Goal: Task Accomplishment & Management: Manage account settings

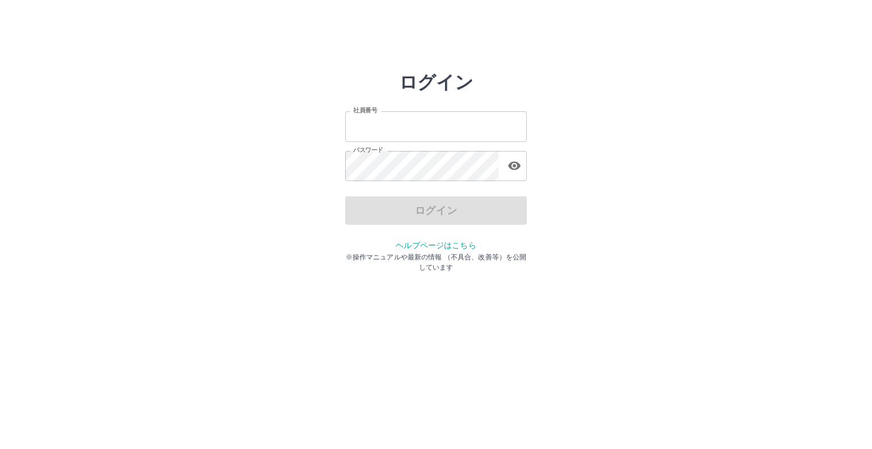
type input "*******"
click at [446, 197] on div "ログイン" at bounding box center [436, 210] width 182 height 28
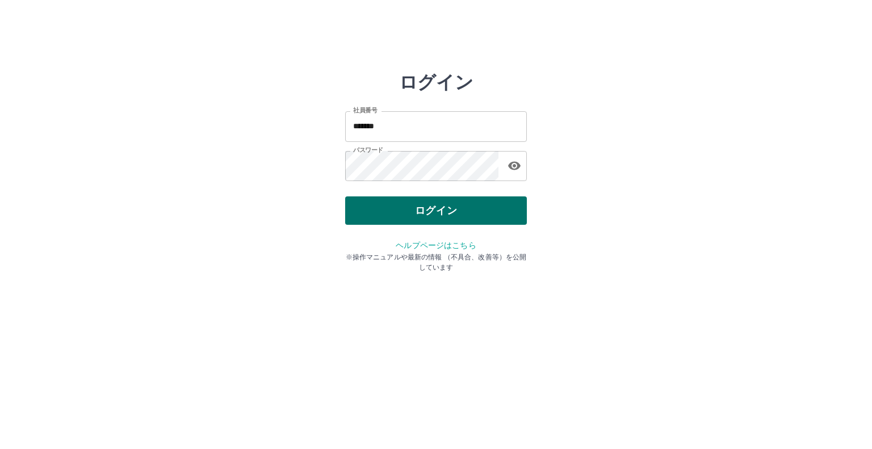
click at [438, 208] on button "ログイン" at bounding box center [436, 210] width 182 height 28
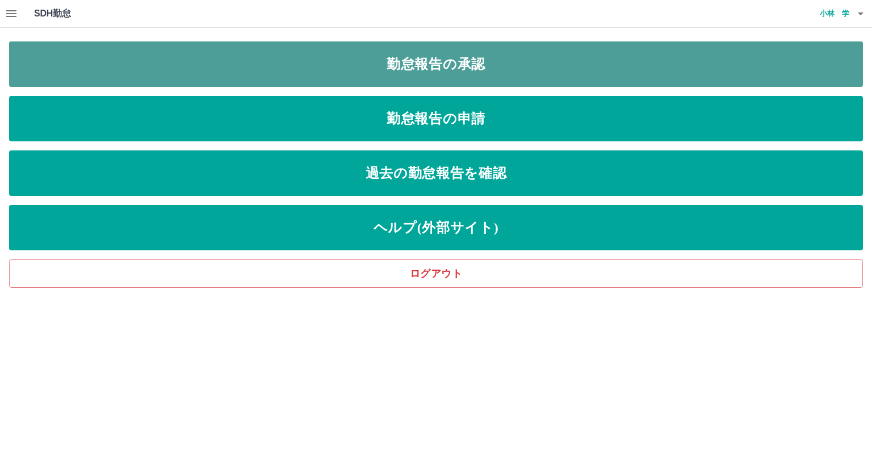
click at [516, 81] on link "勤怠報告の承認" at bounding box center [436, 63] width 854 height 45
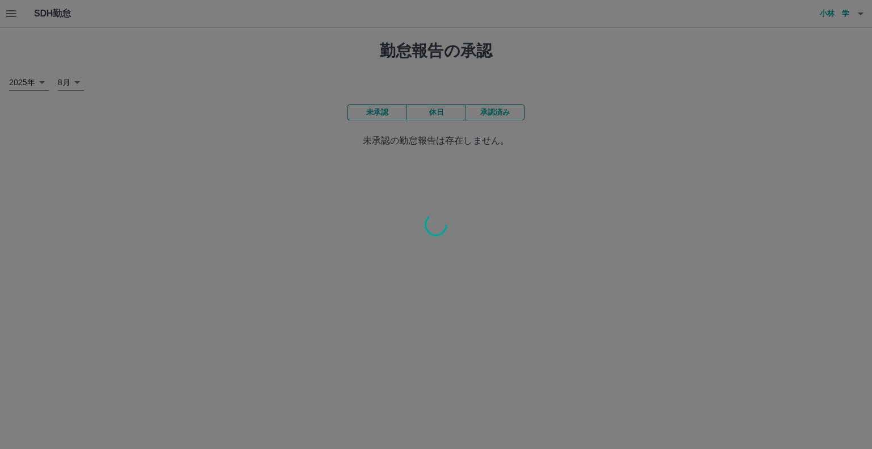
click at [480, 115] on div at bounding box center [436, 224] width 872 height 449
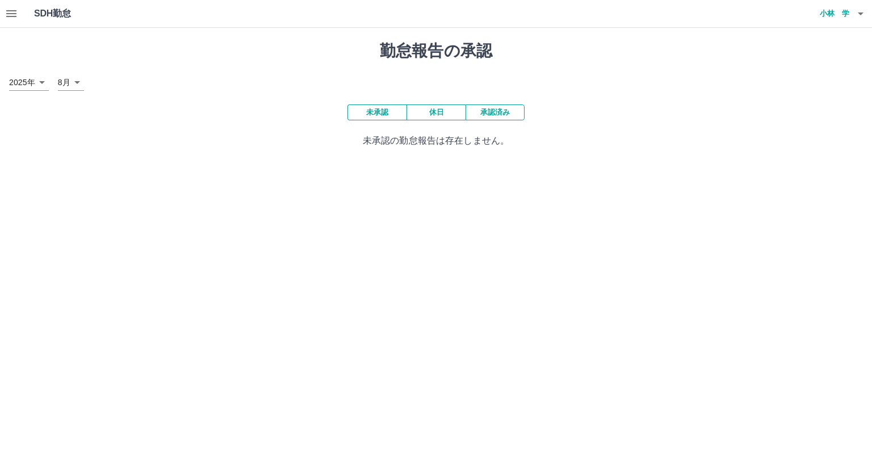
click at [480, 115] on button "承認済み" at bounding box center [494, 112] width 59 height 16
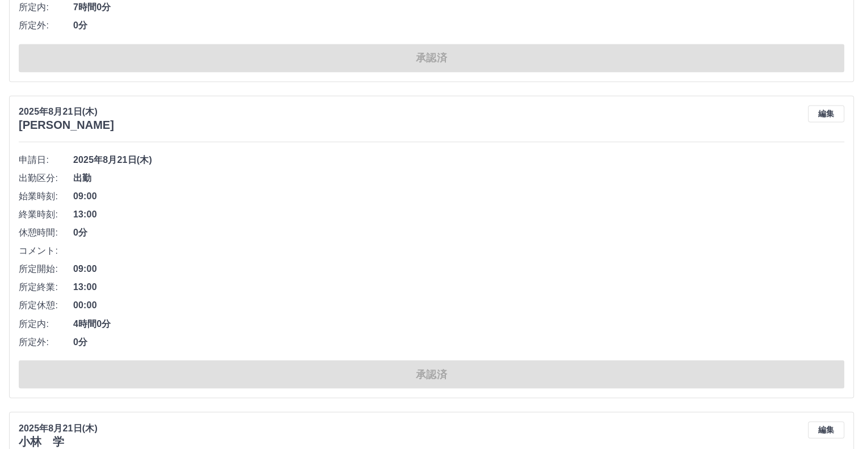
scroll to position [6305, 0]
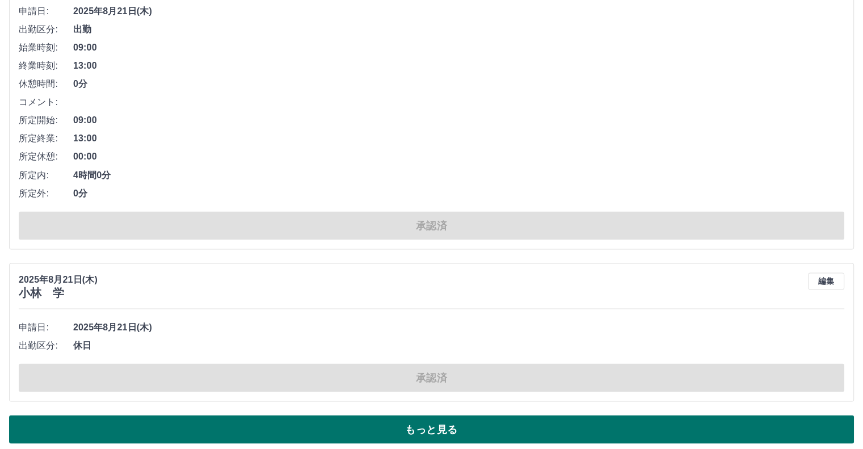
click at [648, 425] on button "もっと見る" at bounding box center [431, 429] width 845 height 28
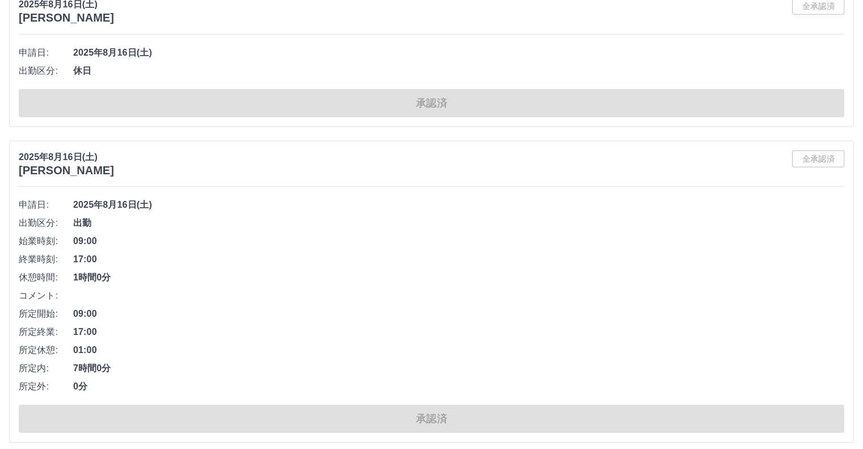
scroll to position [11903, 0]
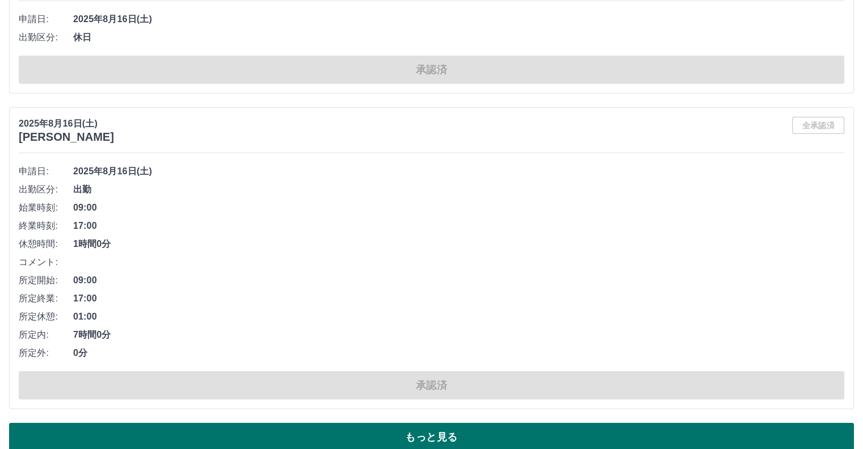
click at [771, 423] on button "もっと見る" at bounding box center [431, 437] width 845 height 28
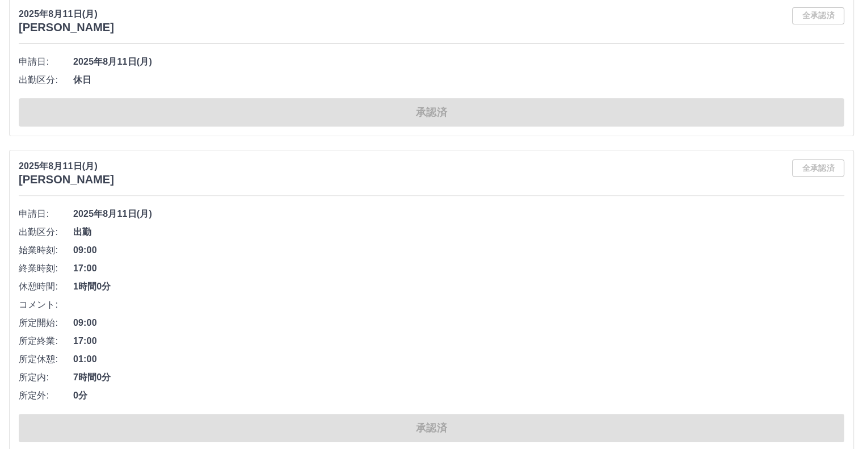
scroll to position [17663, 0]
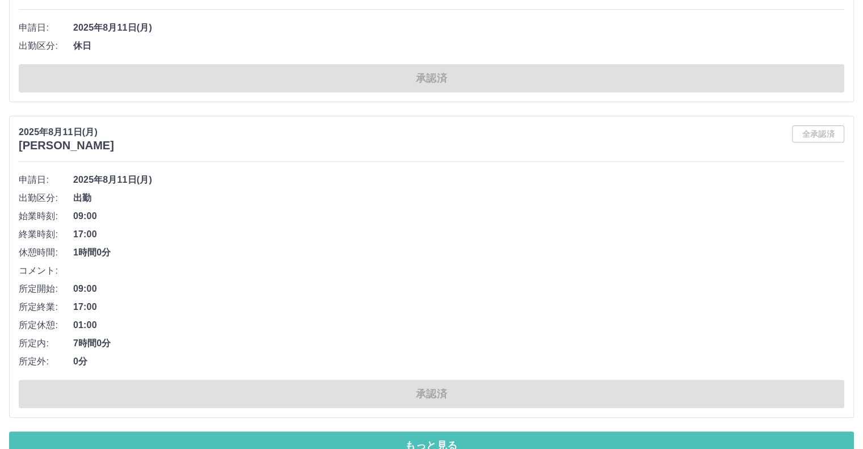
click at [803, 431] on button "もっと見る" at bounding box center [431, 445] width 845 height 28
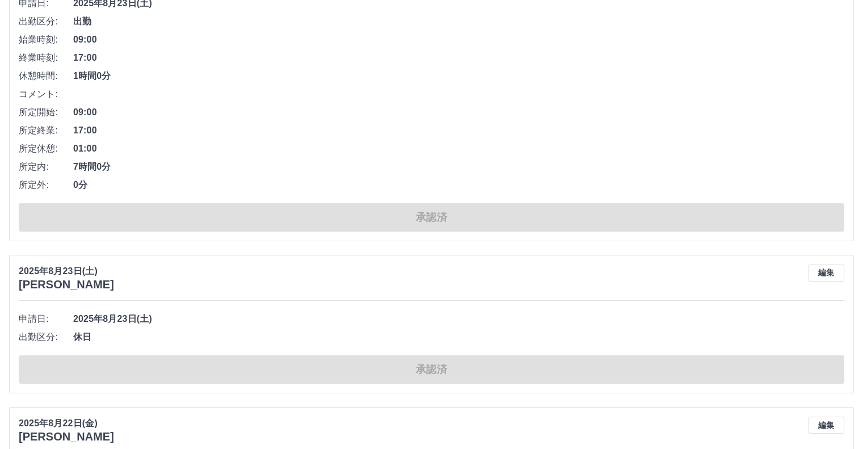
scroll to position [4143, 0]
